Goal: Answer question/provide support: Share knowledge or assist other users

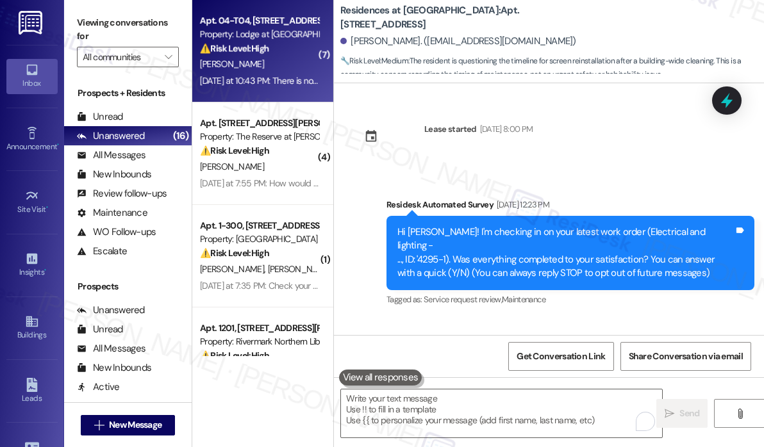
scroll to position [5755, 0]
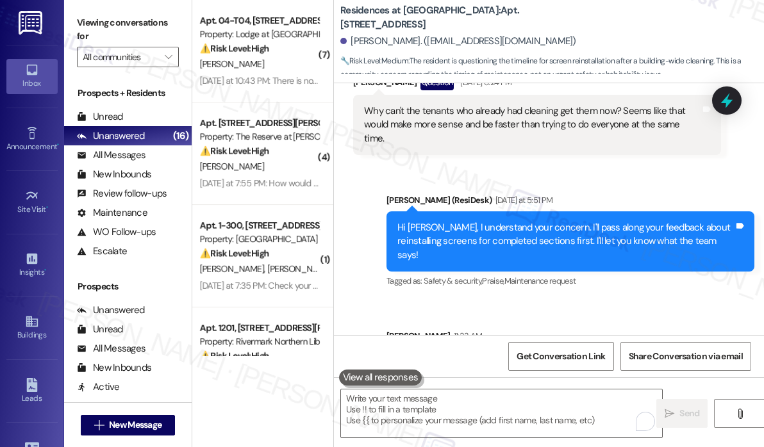
drag, startPoint x: 659, startPoint y: 31, endPoint x: 652, endPoint y: 29, distance: 7.9
click at [659, 31] on div "[PERSON_NAME]. ([EMAIL_ADDRESS][DOMAIN_NAME])" at bounding box center [552, 42] width 424 height 26
drag, startPoint x: 628, startPoint y: 28, endPoint x: 621, endPoint y: 22, distance: 9.1
click at [628, 29] on div "[PERSON_NAME]. ([EMAIL_ADDRESS][DOMAIN_NAME])" at bounding box center [552, 42] width 424 height 26
click at [170, 55] on icon "" at bounding box center [168, 57] width 7 height 10
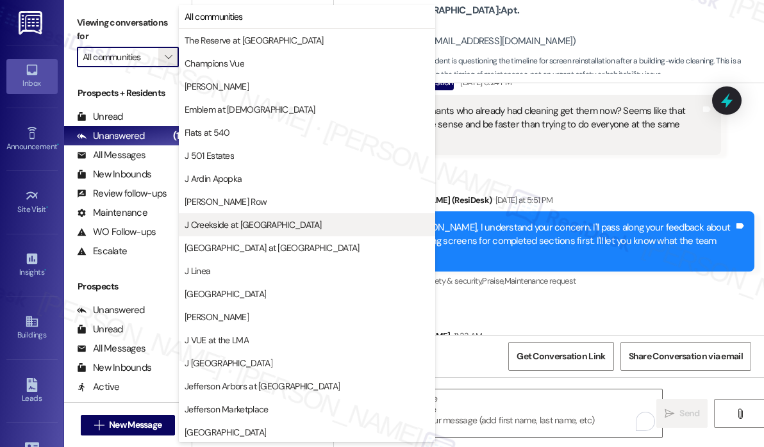
scroll to position [209, 0]
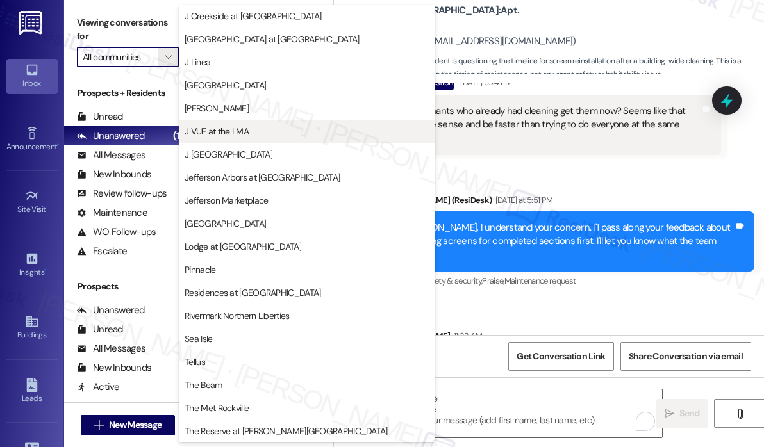
click at [244, 130] on span "J VUE at the LMA" at bounding box center [217, 131] width 64 height 13
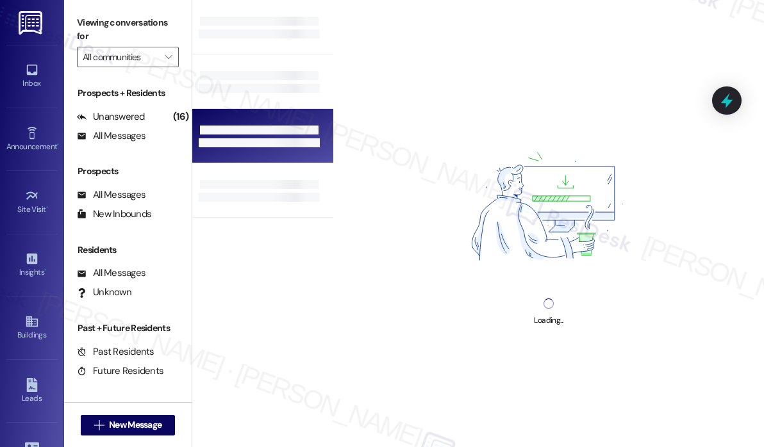
type input "J VUE at the LMA"
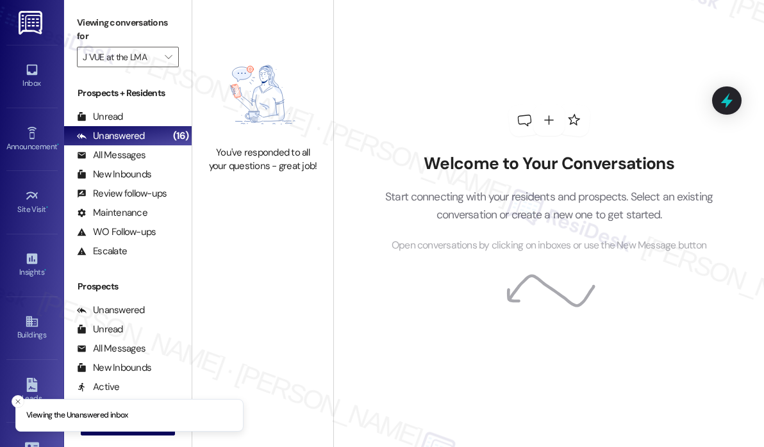
click at [260, 83] on img at bounding box center [262, 95] width 113 height 90
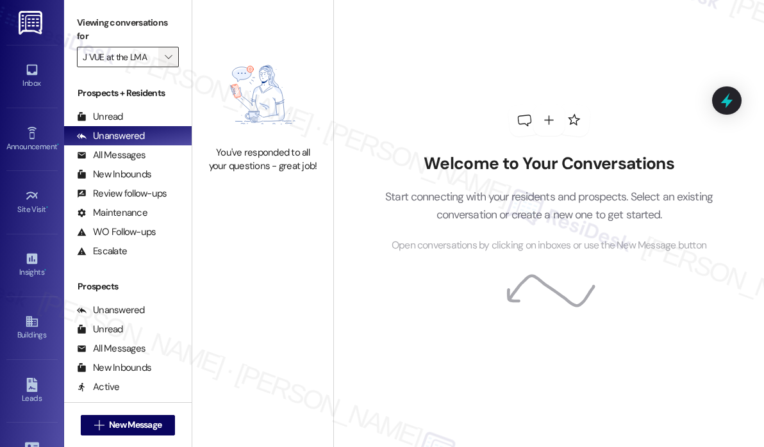
click at [173, 62] on span "" at bounding box center [168, 57] width 12 height 21
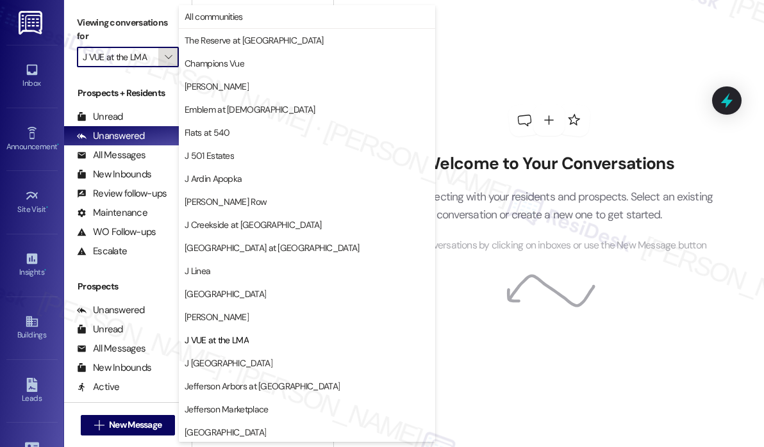
scroll to position [208, 0]
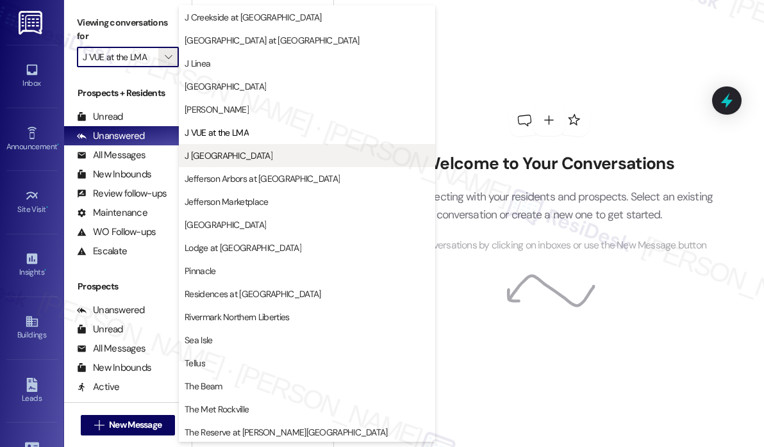
click at [217, 151] on span "J [GEOGRAPHIC_DATA]" at bounding box center [229, 155] width 88 height 13
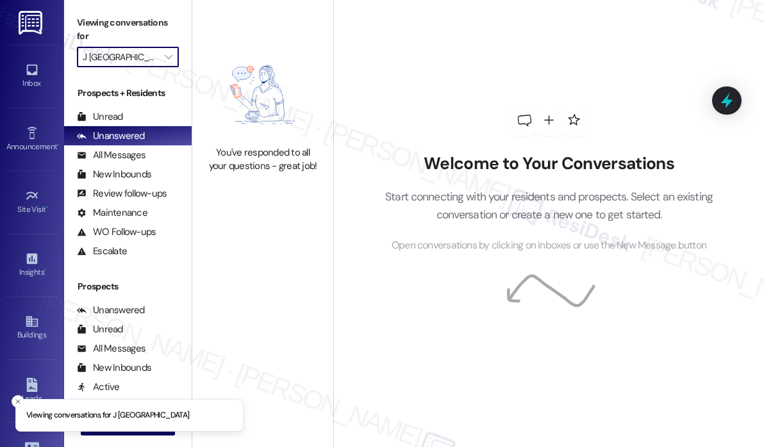
click at [251, 211] on div "You've responded to all your questions - great job!" at bounding box center [262, 112] width 141 height 224
click at [170, 61] on icon "" at bounding box center [168, 57] width 7 height 10
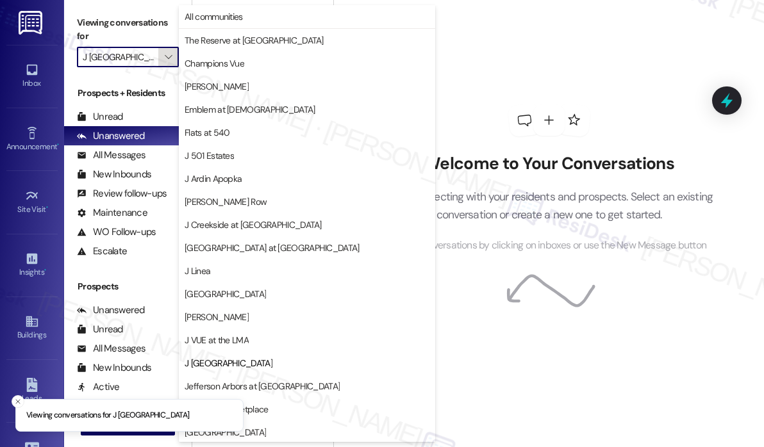
scroll to position [208, 0]
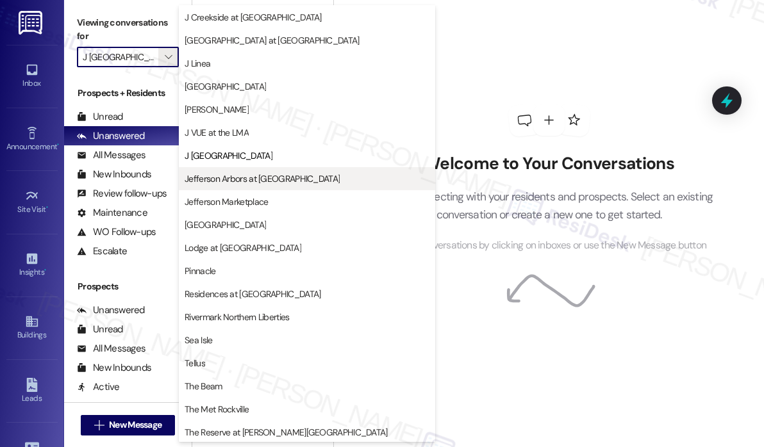
click at [229, 175] on span "Jefferson Arbors at [GEOGRAPHIC_DATA]" at bounding box center [262, 178] width 155 height 13
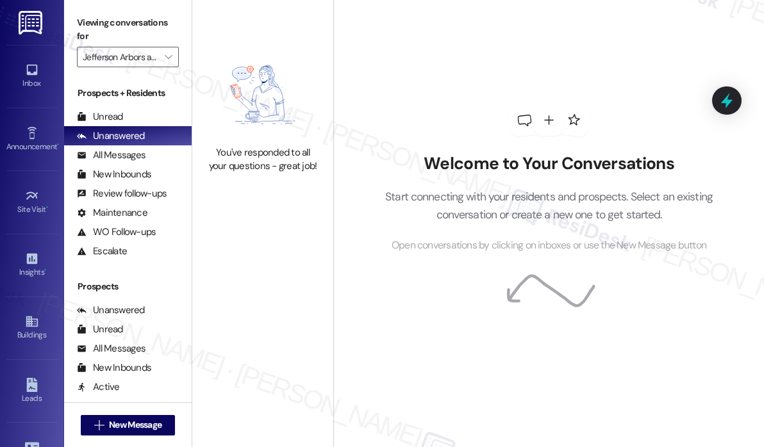
click at [416, 89] on div "Welcome to Your Conversations Start connecting with your residents and prospect…" at bounding box center [549, 179] width 385 height 358
click at [363, 71] on div "Welcome to Your Conversations Start connecting with your residents and prospect…" at bounding box center [549, 179] width 385 height 358
click at [362, 64] on div "Welcome to Your Conversations Start connecting with your residents and prospect…" at bounding box center [549, 179] width 385 height 358
click at [171, 56] on icon "" at bounding box center [168, 57] width 7 height 10
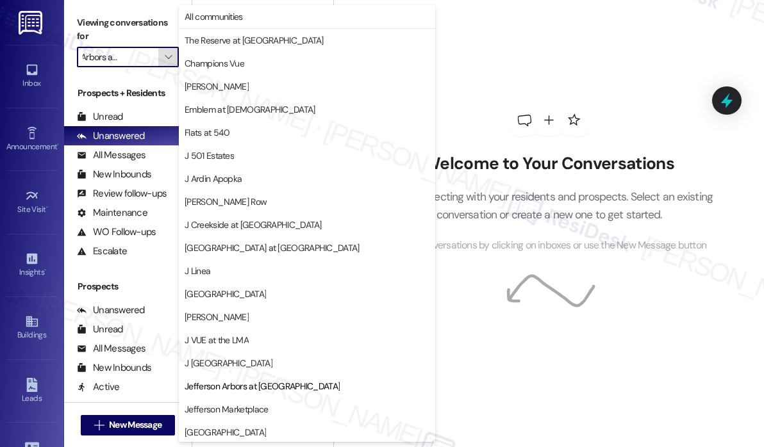
scroll to position [208, 0]
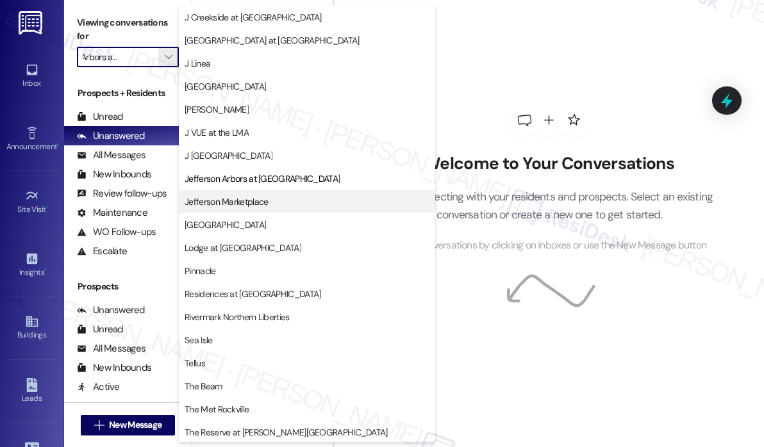
click at [241, 199] on span "Jefferson Marketplace" at bounding box center [226, 201] width 83 height 13
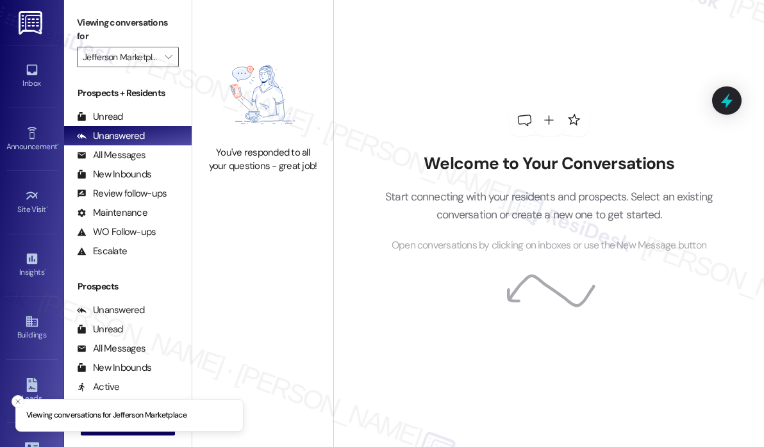
click at [279, 130] on img at bounding box center [262, 95] width 113 height 90
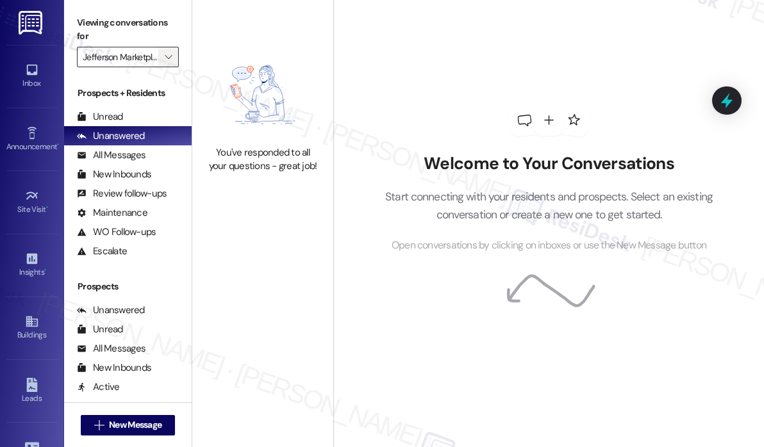
click at [168, 60] on icon "" at bounding box center [168, 57] width 7 height 10
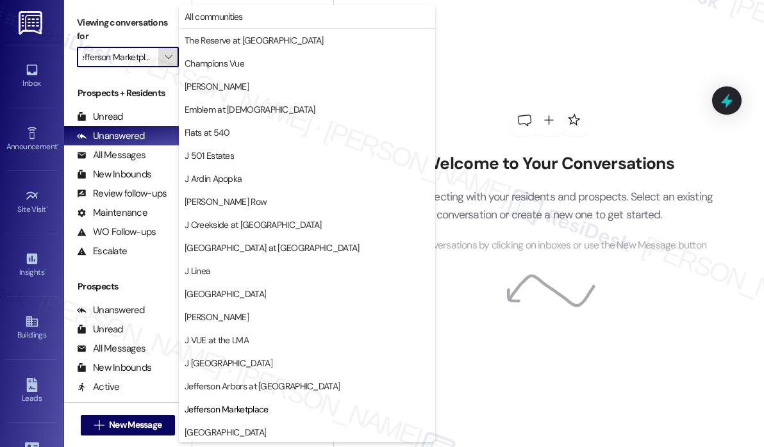
scroll to position [208, 0]
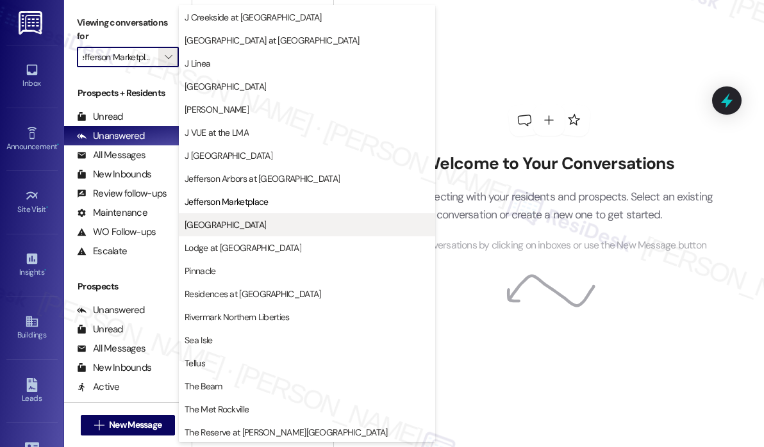
click at [232, 224] on span "[GEOGRAPHIC_DATA]" at bounding box center [225, 225] width 81 height 13
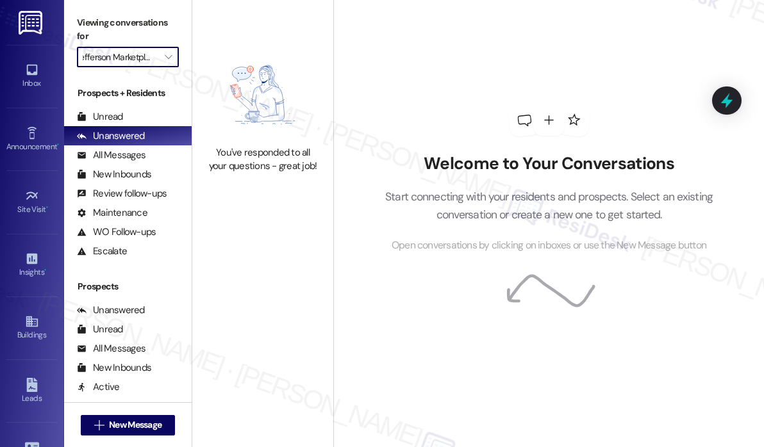
type input "[GEOGRAPHIC_DATA]"
click at [525, 42] on div "Welcome to Your Conversations Start connecting with your residents and prospect…" at bounding box center [549, 179] width 385 height 358
click at [259, 51] on img at bounding box center [262, 95] width 113 height 90
